Goal: Navigation & Orientation: Find specific page/section

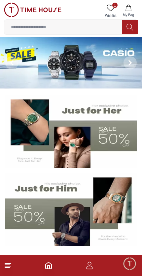
click at [85, 270] on footer at bounding box center [71, 265] width 142 height 21
click at [92, 267] on icon "button" at bounding box center [89, 266] width 8 height 8
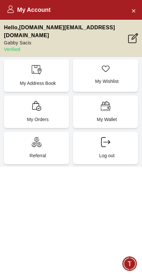
click at [35, 105] on div "My Orders" at bounding box center [36, 112] width 65 height 32
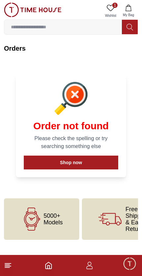
click at [98, 159] on button "Shop now" at bounding box center [71, 163] width 94 height 14
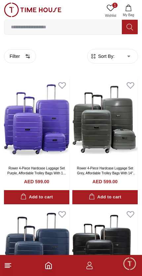
click at [10, 265] on icon at bounding box center [8, 266] width 8 height 8
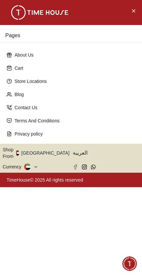
click at [10, 264] on div "Pages About Us Cart Store Locations Blog Contact Us Terms And Conditions Privac…" at bounding box center [71, 138] width 142 height 276
click at [8, 271] on div "Pages About Us Cart Store Locations Blog Contact Us Terms And Conditions Privac…" at bounding box center [71, 138] width 142 height 276
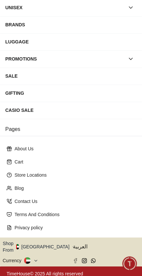
scroll to position [77, 0]
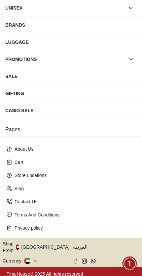
click at [72, 246] on icon "button" at bounding box center [73, 247] width 2 height 5
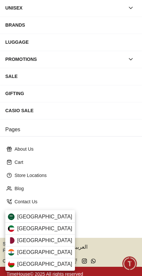
click at [44, 242] on div "[GEOGRAPHIC_DATA]" at bounding box center [39, 241] width 69 height 12
